Goal: Information Seeking & Learning: Learn about a topic

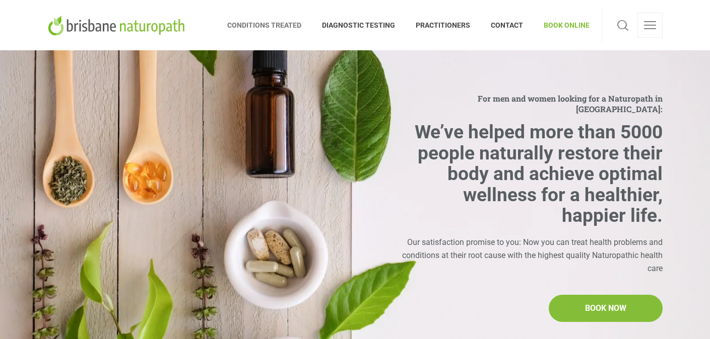
click at [267, 26] on span "CONDITIONS TREATED" at bounding box center [269, 25] width 85 height 16
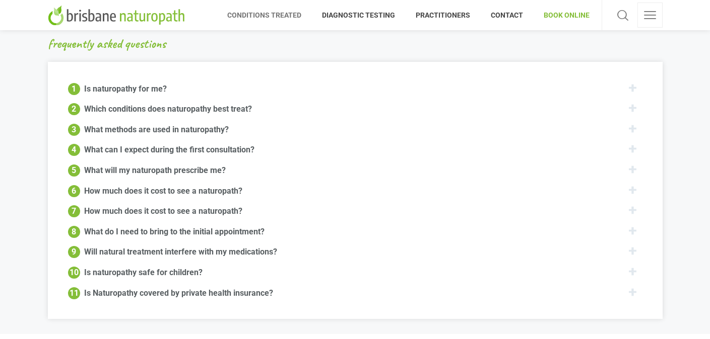
scroll to position [1138, 0]
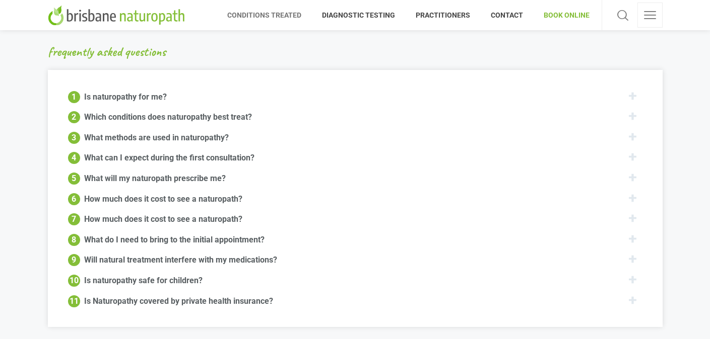
click at [138, 110] on div "Which conditions does naturopathy best treat?" at bounding box center [168, 116] width 168 height 12
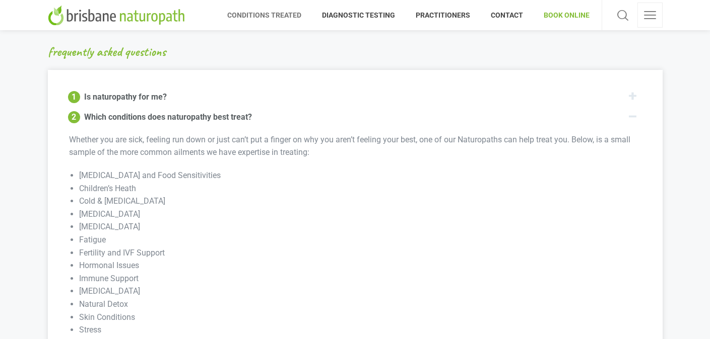
click at [138, 110] on div "Which conditions does naturopathy best treat?" at bounding box center [168, 116] width 168 height 12
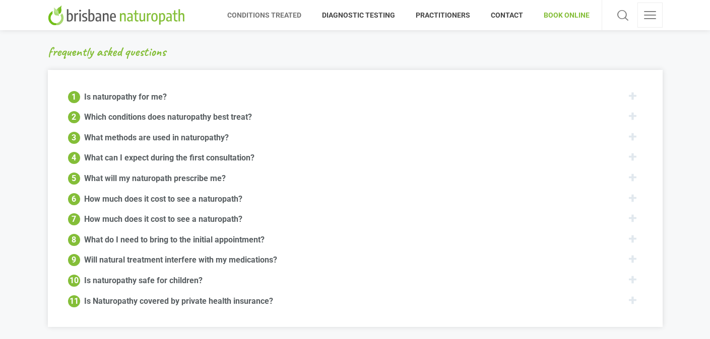
click at [127, 131] on div "What methods are used in naturopathy?" at bounding box center [156, 137] width 145 height 12
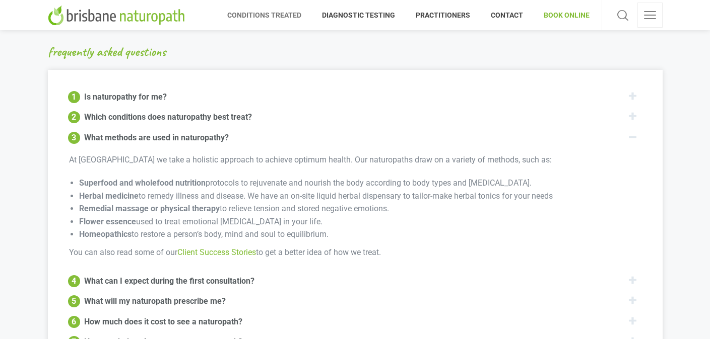
click at [127, 131] on div "What methods are used in naturopathy?" at bounding box center [156, 137] width 145 height 12
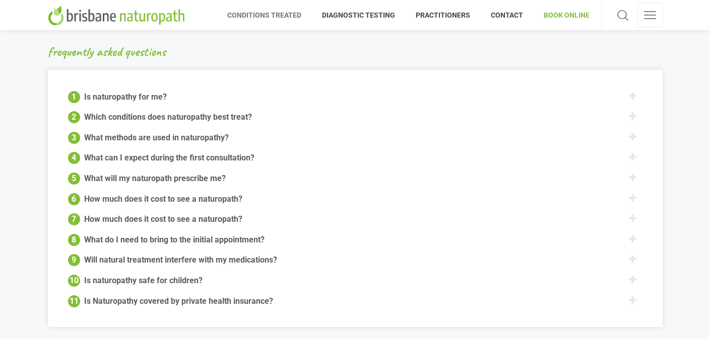
click at [88, 213] on div "How much does it cost to see a naturopath?" at bounding box center [163, 219] width 158 height 12
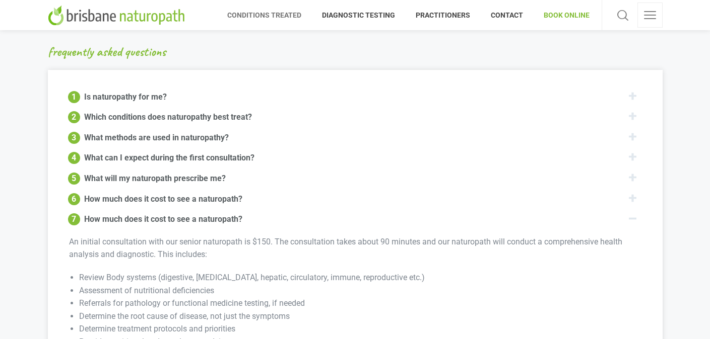
click at [88, 213] on div "How much does it cost to see a naturopath?" at bounding box center [163, 219] width 158 height 12
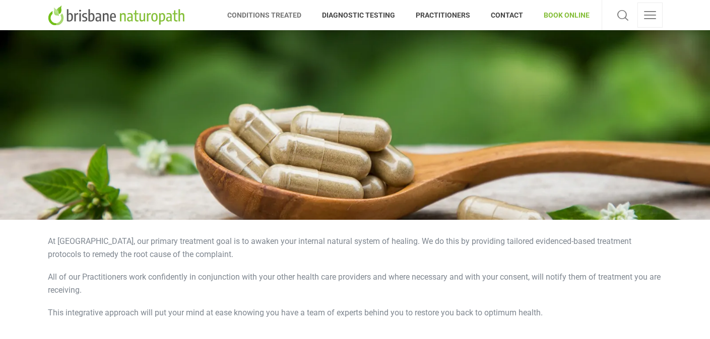
scroll to position [0, 0]
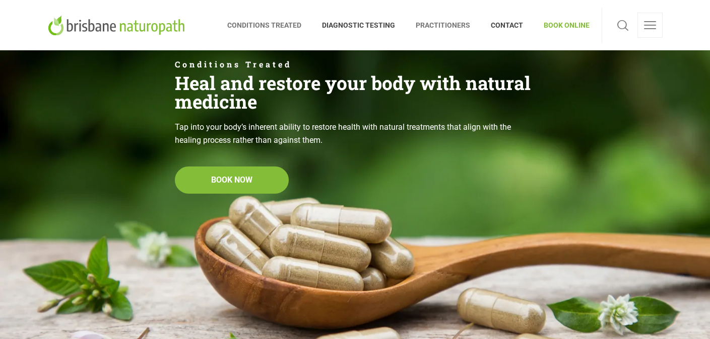
click at [453, 24] on span "PRACTITIONERS" at bounding box center [442, 25] width 75 height 16
